Goal: Task Accomplishment & Management: Use online tool/utility

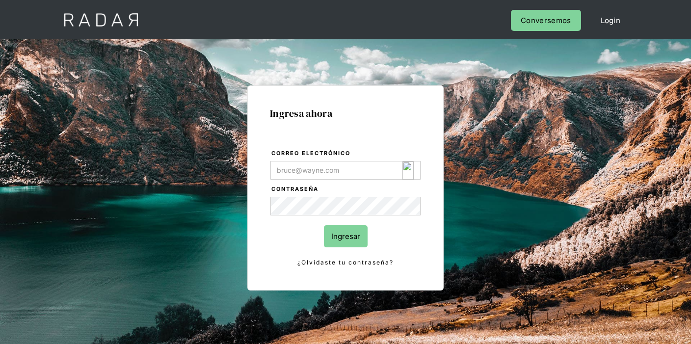
click at [410, 167] on img "Login Form" at bounding box center [407, 170] width 11 height 19
type input "[EMAIL_ADDRESS][DOMAIN_NAME]"
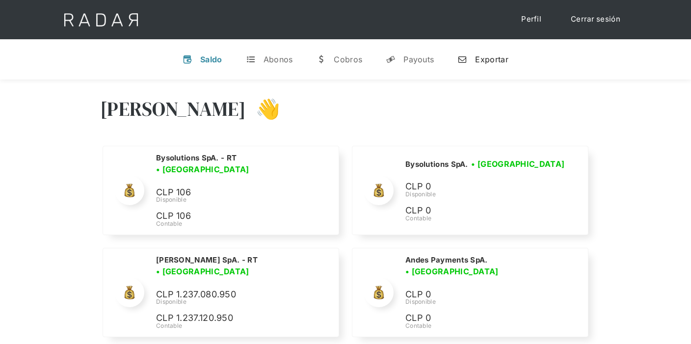
click at [496, 63] on div "Exportar" at bounding box center [491, 59] width 33 height 10
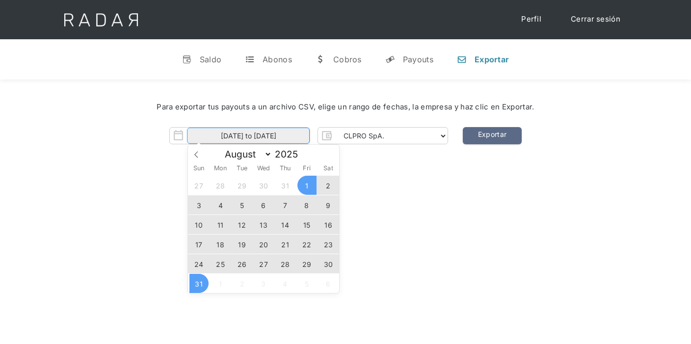
click at [259, 138] on input "01-08-2025 to 31-08-2025" at bounding box center [248, 136] width 123 height 16
click at [328, 261] on span "30" at bounding box center [328, 263] width 19 height 19
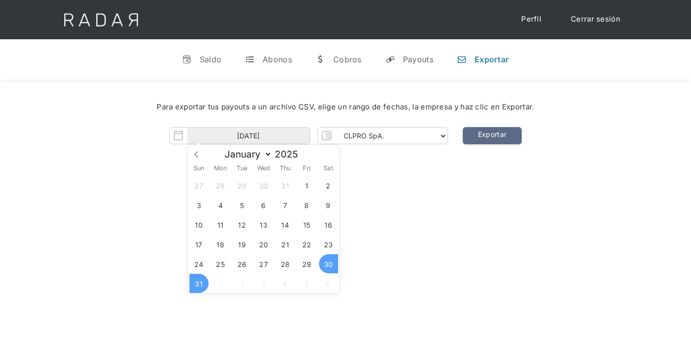
click at [199, 288] on span "31" at bounding box center [198, 283] width 19 height 19
type input "30-08-2025 to 31-08-2025"
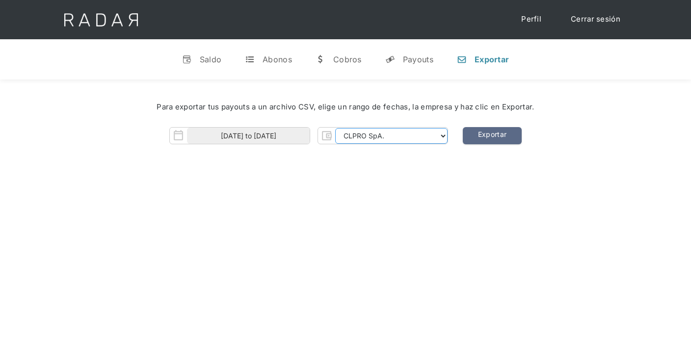
click at [399, 132] on select "CLPRO SpA. Coster SpA. Urigol SpA. Bysolutions SpA. Clmax SpA. Andes Payments S…" at bounding box center [391, 136] width 112 height 16
select select "clpro-rt"
click at [336, 128] on select "CLPRO SpA. Coster SpA. Urigol SpA. Bysolutions SpA. Clmax SpA. Andes Payments S…" at bounding box center [391, 136] width 112 height 16
click at [496, 137] on link "Exportar" at bounding box center [492, 135] width 59 height 17
